Goal: Task Accomplishment & Management: Manage account settings

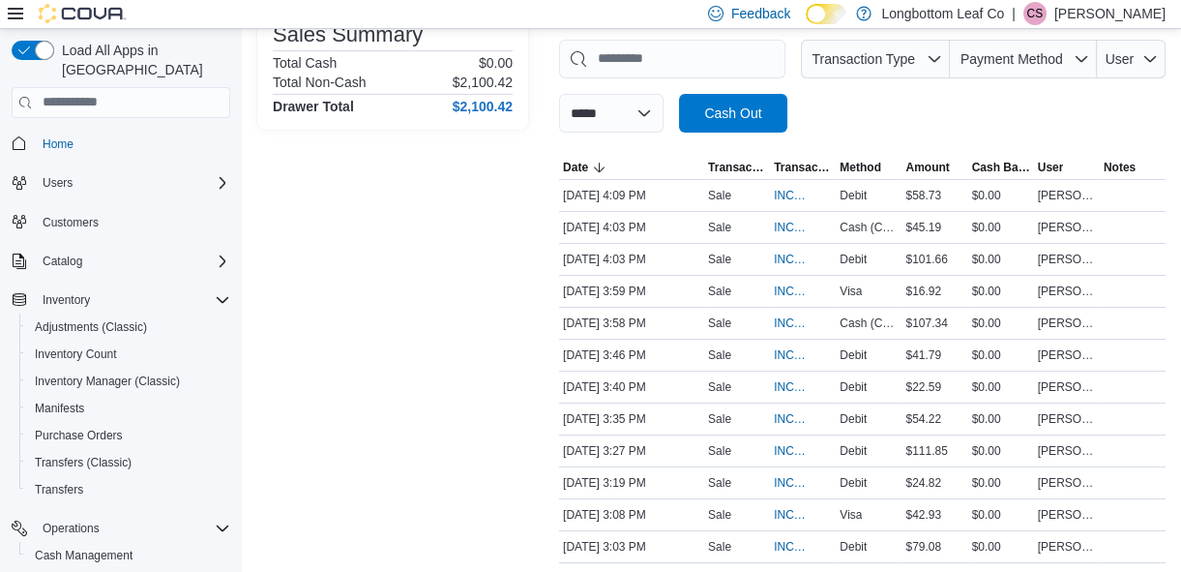
scroll to position [287, 0]
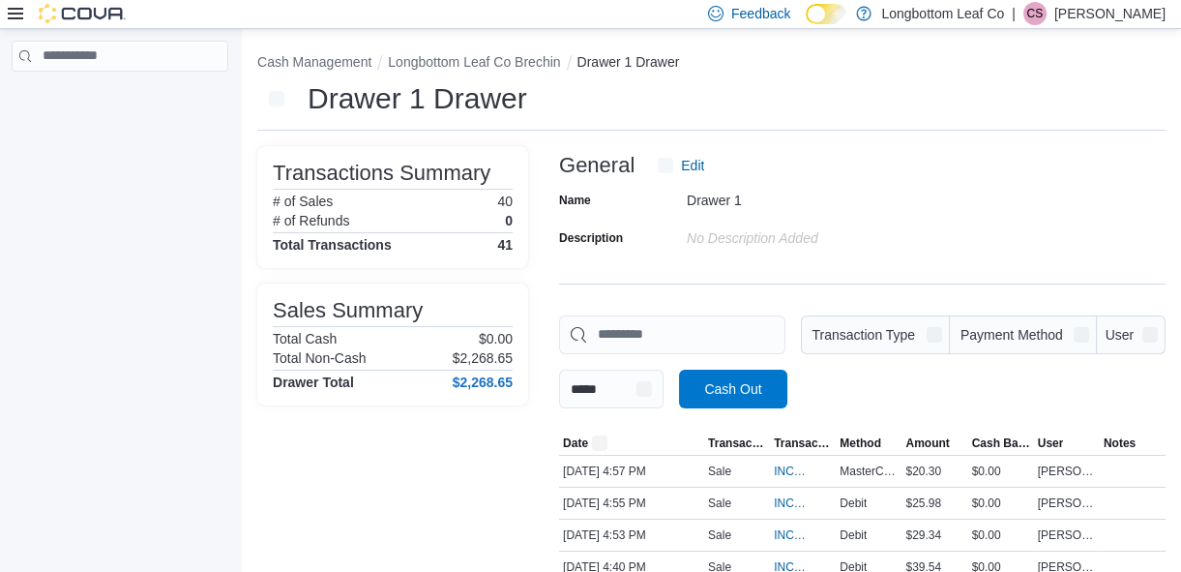
scroll to position [246, 0]
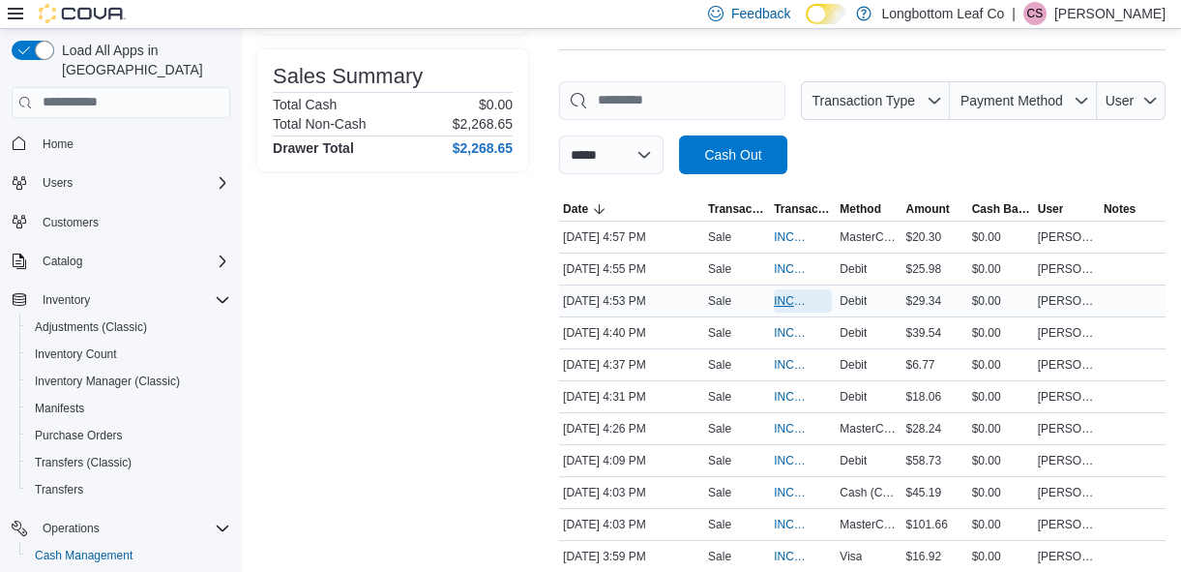
click at [794, 296] on span "INCDMD-41090" at bounding box center [793, 300] width 39 height 15
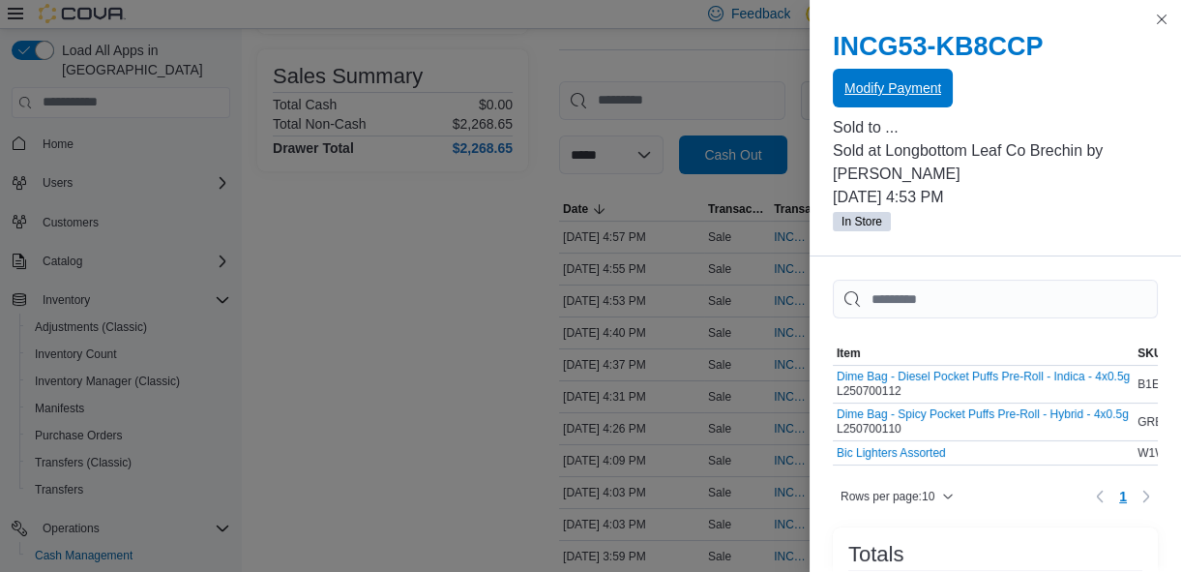
click at [919, 86] on span "Modify Payment" at bounding box center [893, 87] width 97 height 19
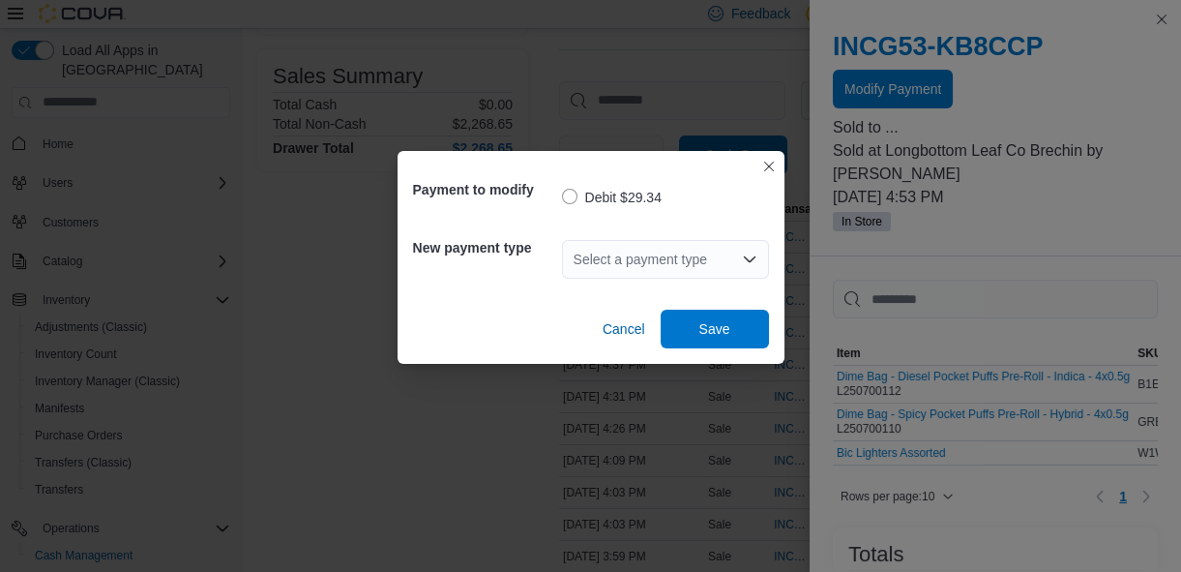
click at [746, 255] on icon "Open list of options" at bounding box center [749, 259] width 15 height 15
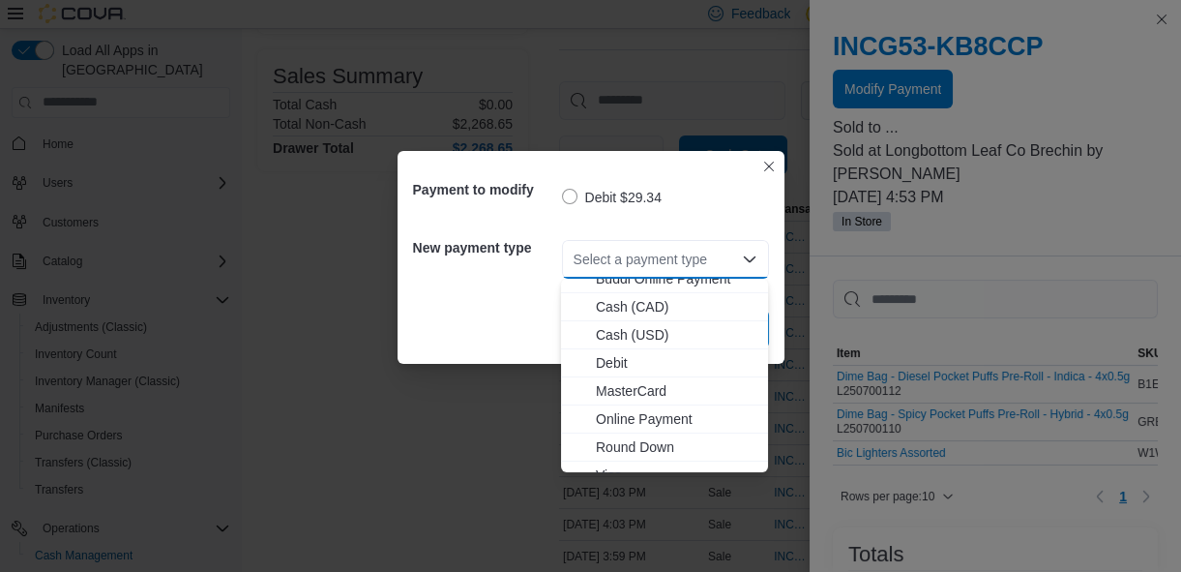
scroll to position [87, 0]
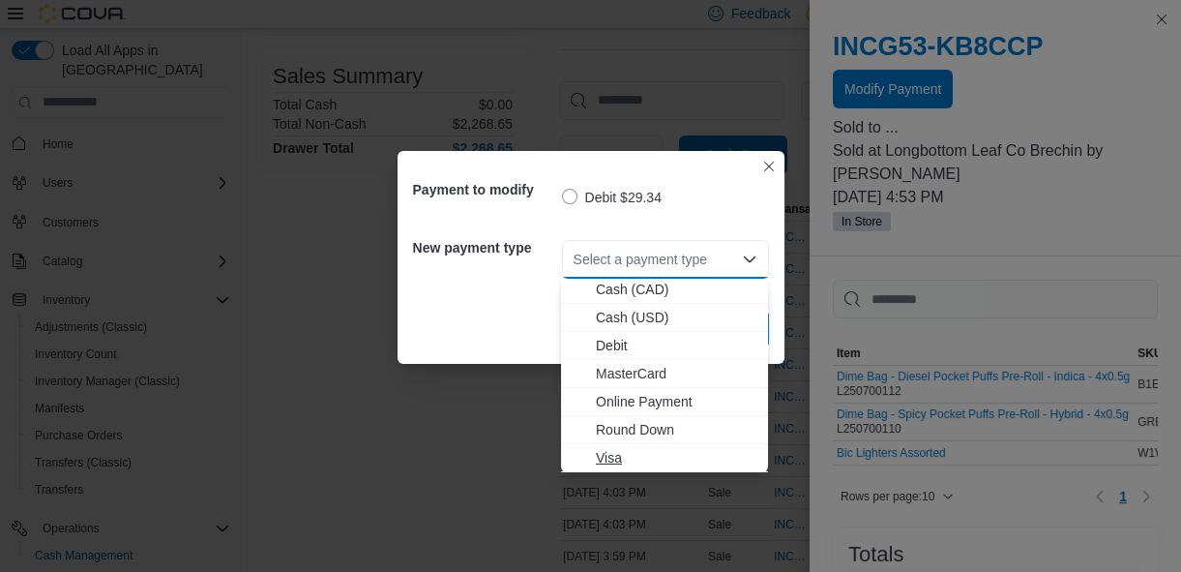
click at [612, 461] on span "Visa" at bounding box center [676, 457] width 161 height 19
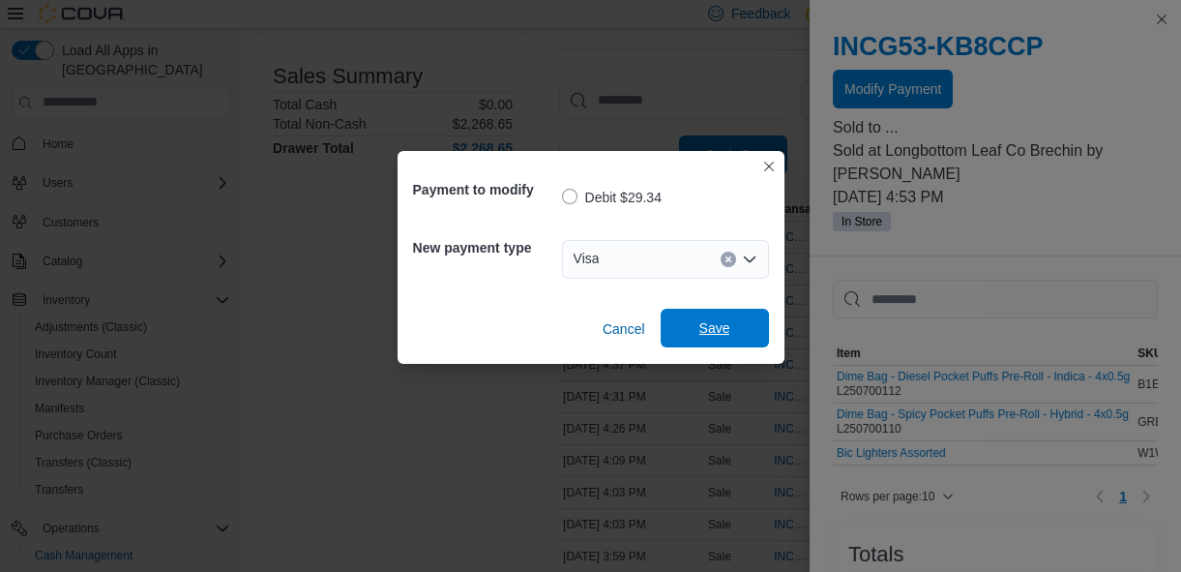
click at [722, 326] on span "Save" at bounding box center [714, 327] width 31 height 19
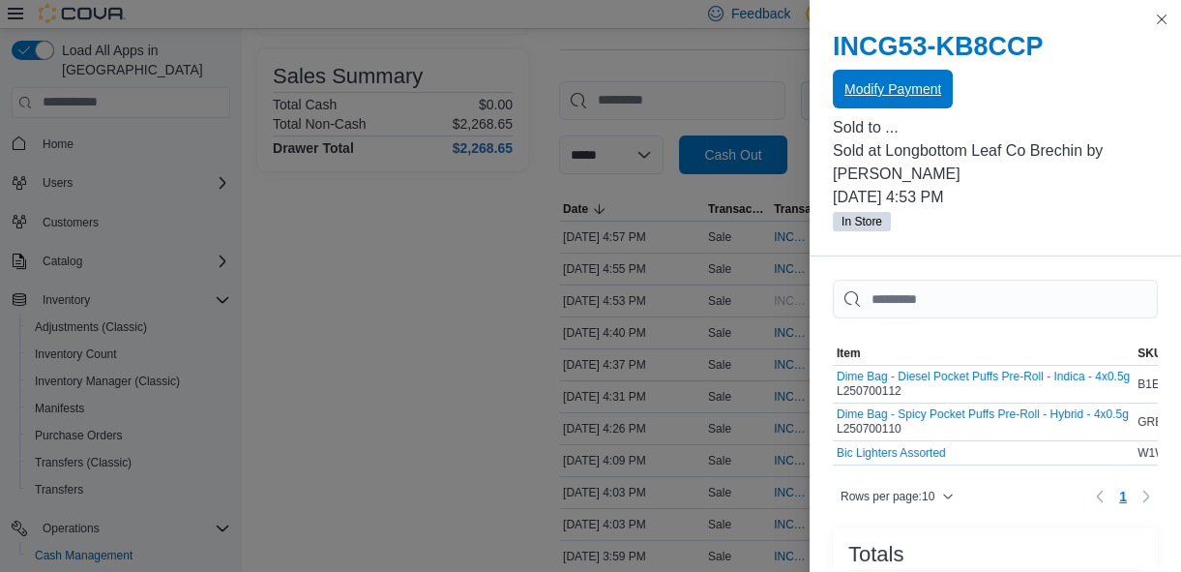
scroll to position [0, 0]
click at [1161, 19] on button "Close this dialog" at bounding box center [1161, 18] width 23 height 23
